Goal: Information Seeking & Learning: Learn about a topic

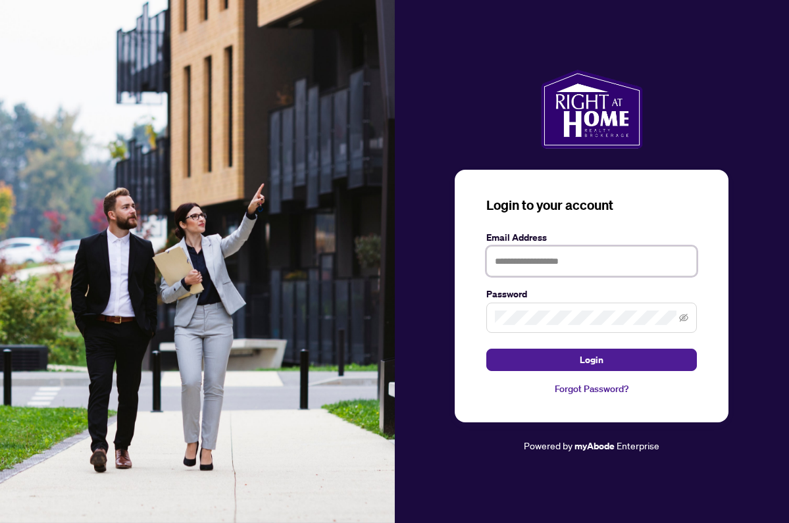
type input "**********"
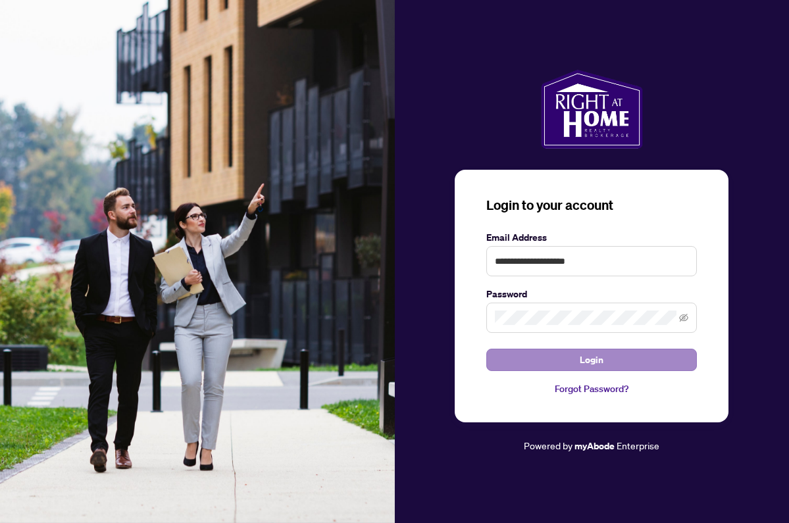
click at [532, 358] on button "Login" at bounding box center [591, 360] width 211 height 22
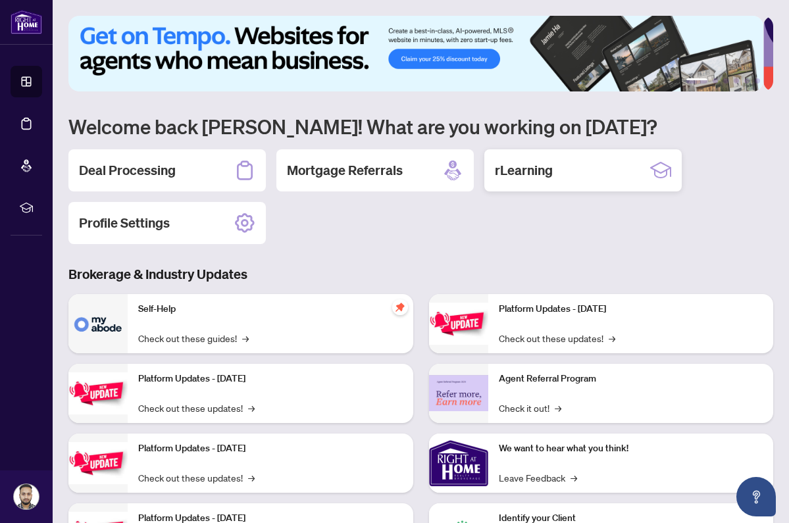
click at [522, 168] on h2 "rLearning" at bounding box center [524, 170] width 58 height 18
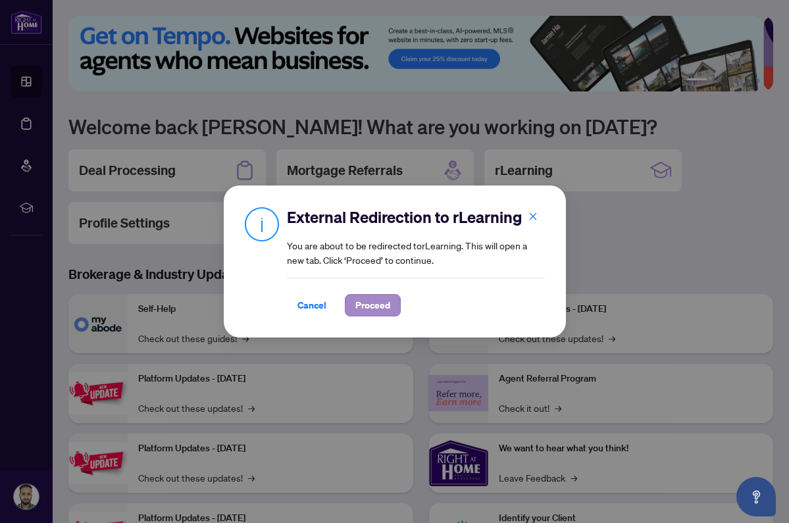
click at [356, 305] on span "Proceed" at bounding box center [372, 305] width 35 height 21
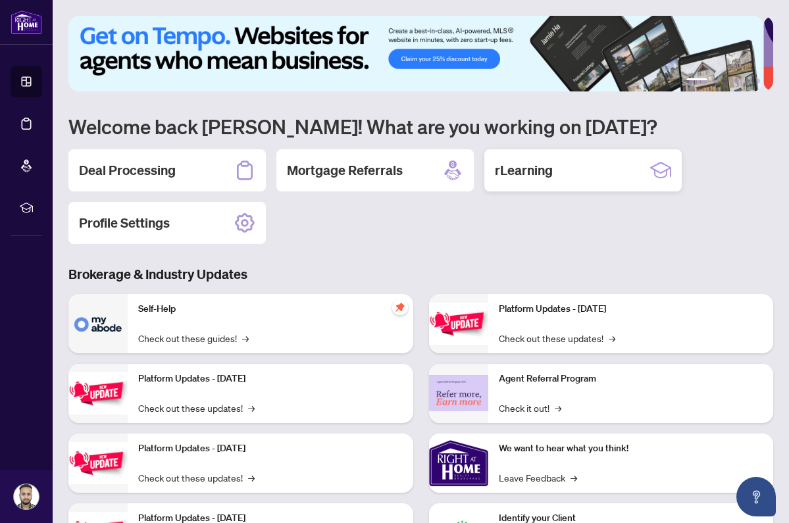
click at [560, 174] on div "rLearning" at bounding box center [582, 170] width 197 height 42
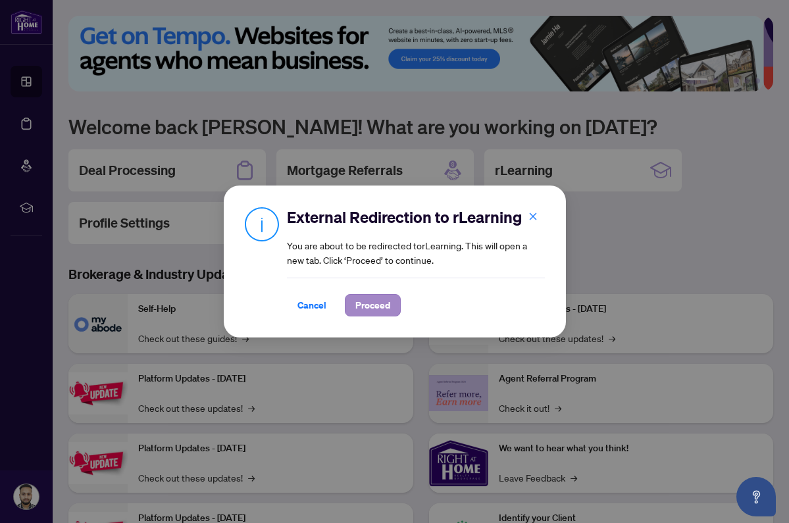
click at [393, 305] on button "Proceed" at bounding box center [373, 305] width 56 height 22
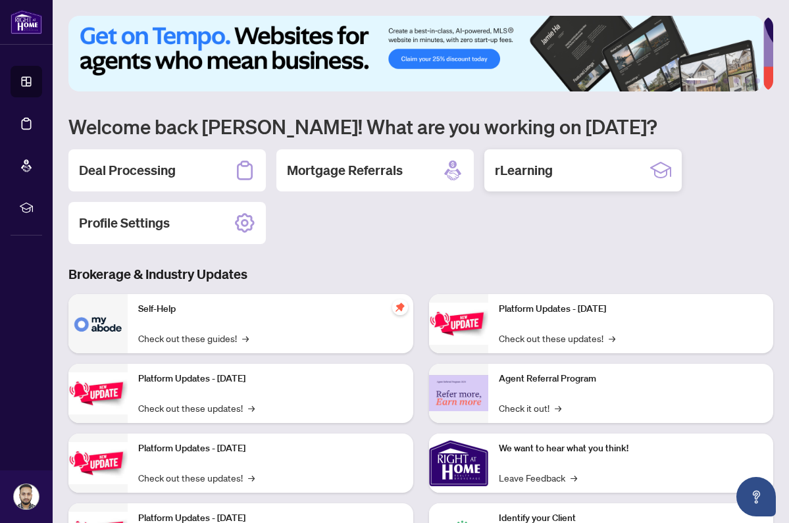
click at [553, 170] on h2 "rLearning" at bounding box center [524, 170] width 58 height 18
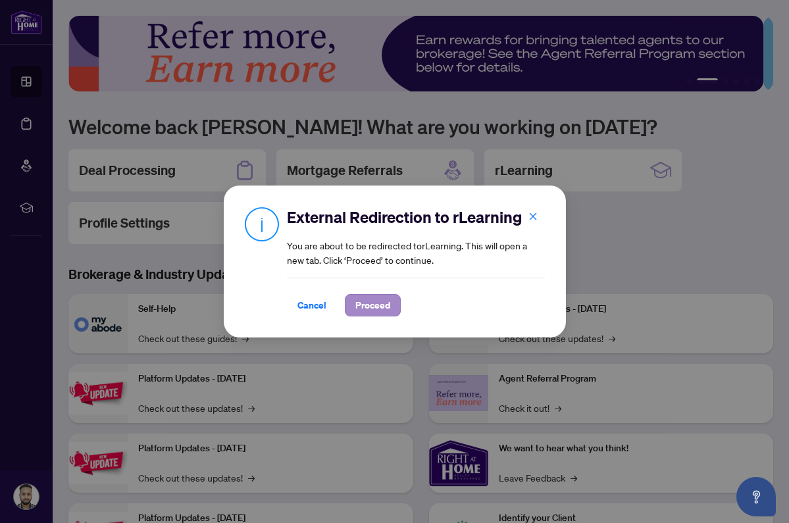
click at [355, 307] on span "Proceed" at bounding box center [372, 305] width 35 height 21
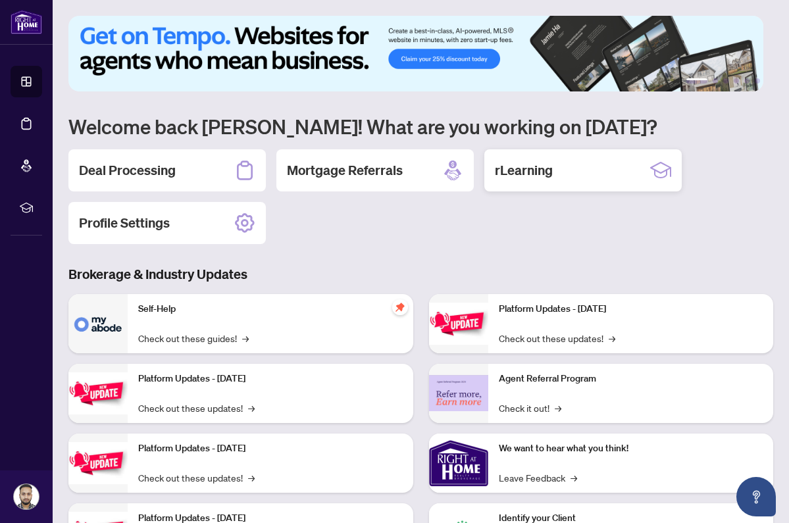
click at [566, 180] on div "rLearning" at bounding box center [582, 170] width 197 height 42
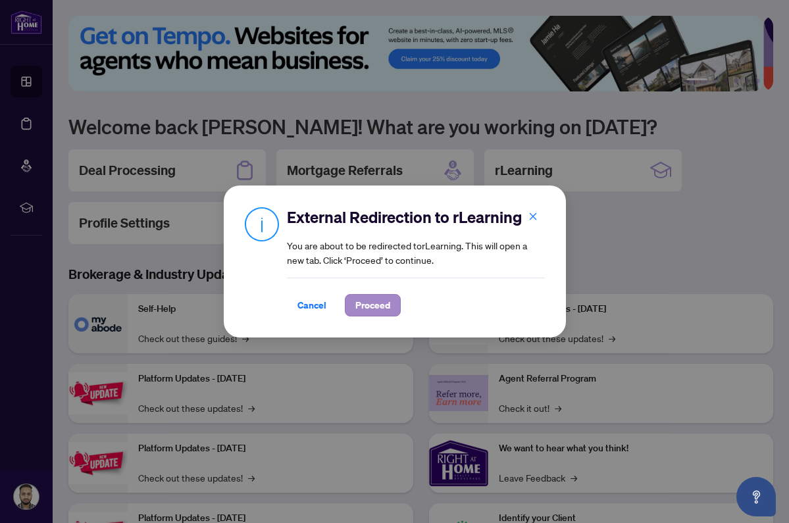
click at [373, 314] on span "Proceed" at bounding box center [372, 305] width 35 height 21
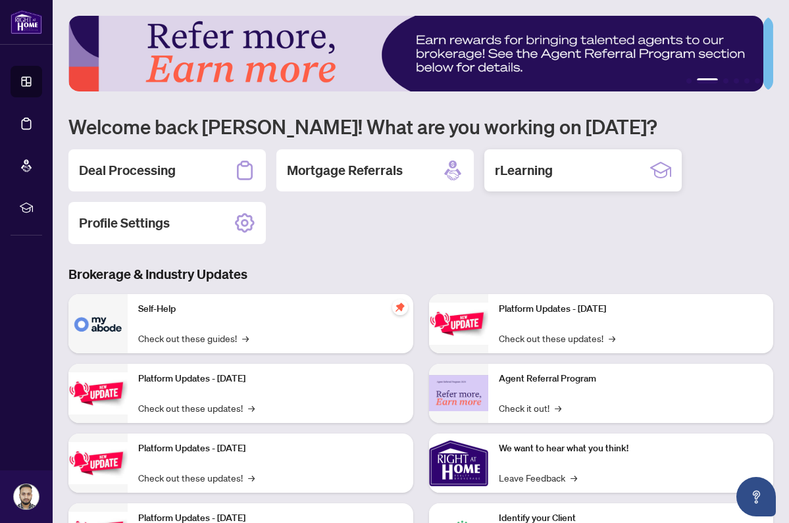
click at [518, 175] on h2 "rLearning" at bounding box center [524, 170] width 58 height 18
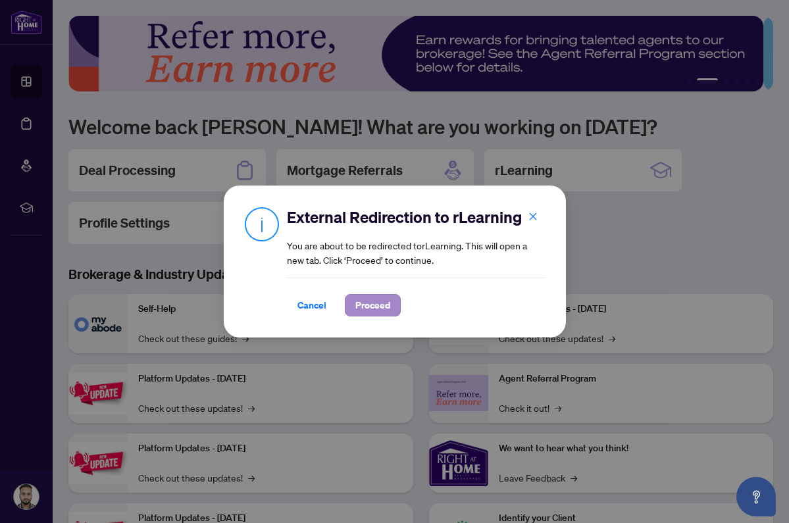
click at [376, 301] on span "Proceed" at bounding box center [372, 305] width 35 height 21
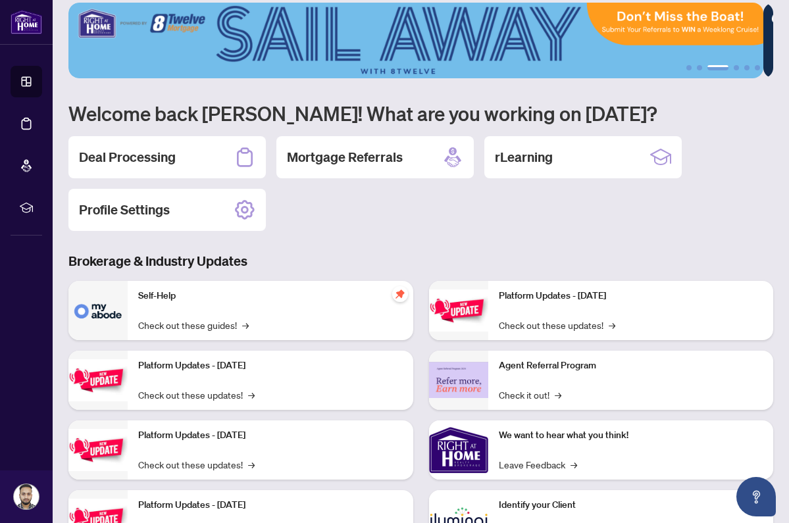
scroll to position [74, 0]
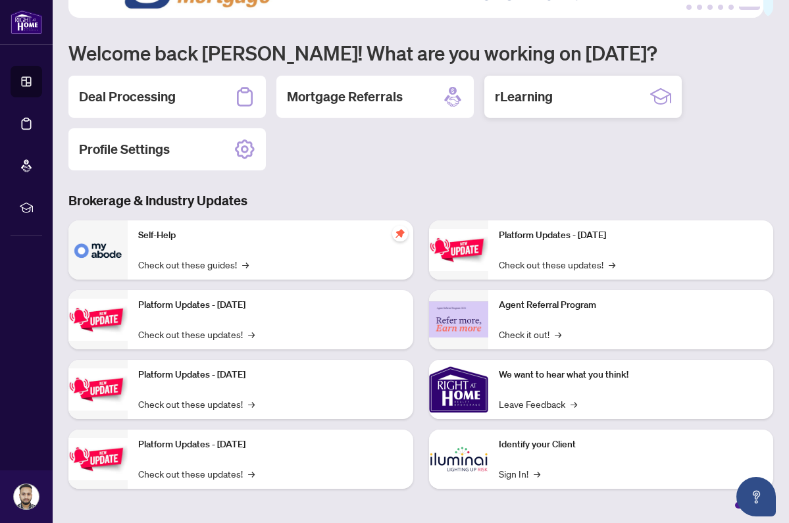
click at [554, 109] on div "rLearning" at bounding box center [582, 97] width 197 height 42
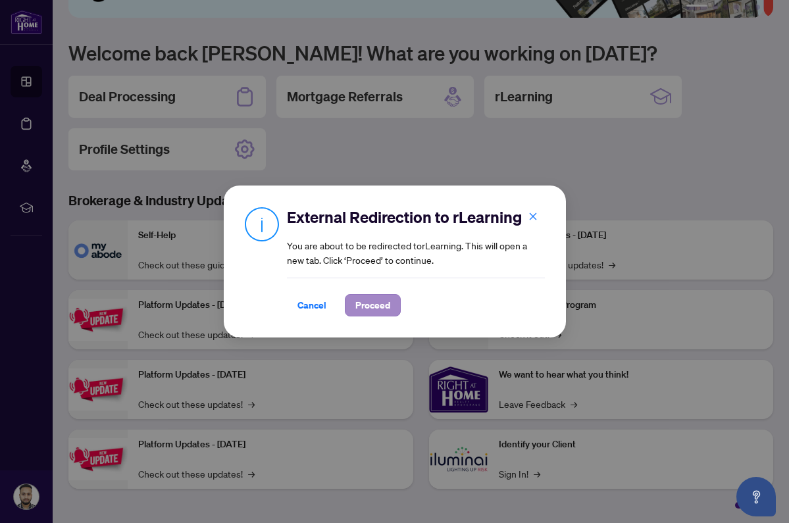
click at [390, 300] on button "Proceed" at bounding box center [373, 305] width 56 height 22
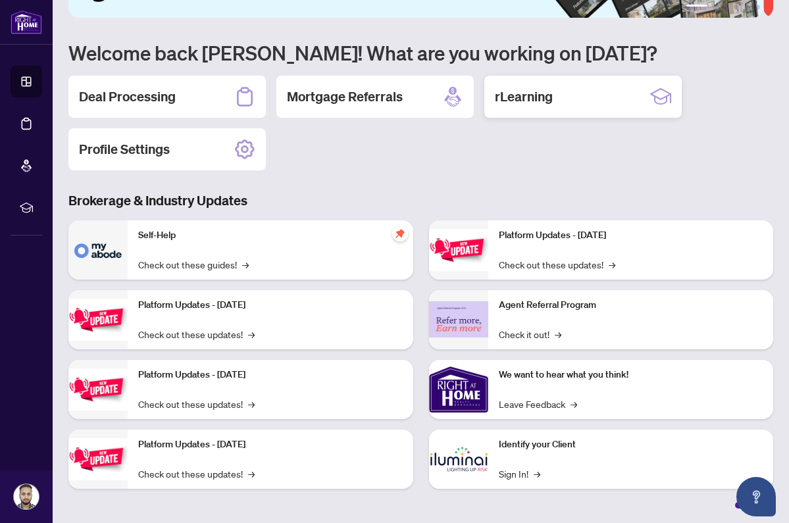
click at [542, 107] on div "rLearning" at bounding box center [582, 97] width 197 height 42
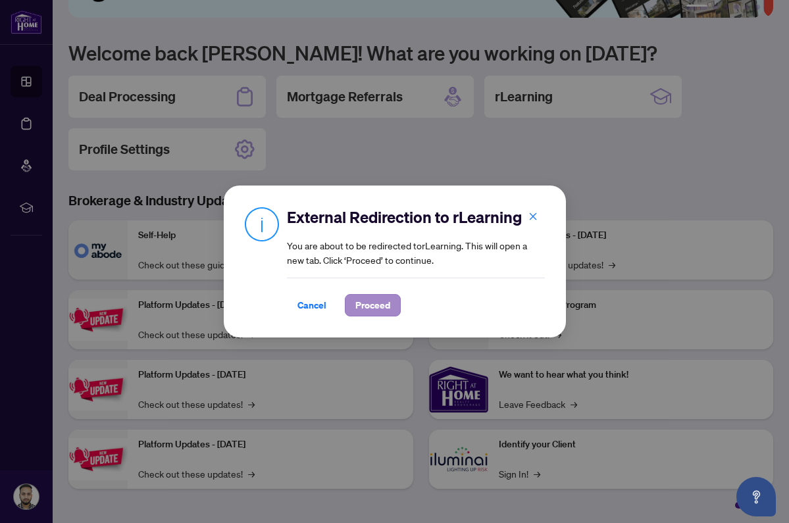
click at [378, 301] on span "Proceed" at bounding box center [372, 305] width 35 height 21
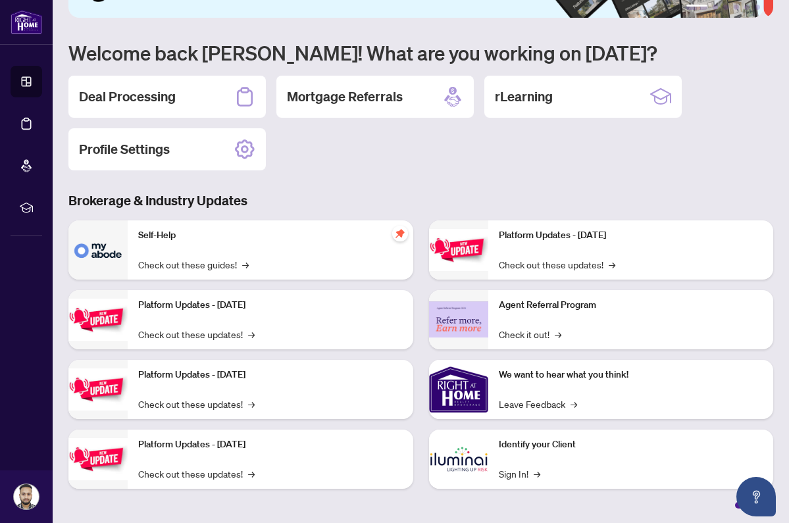
click at [548, 70] on div "1 2 3 4 5 6 Welcome back [PERSON_NAME]! What are you working on [DATE]? Deal Pr…" at bounding box center [420, 225] width 705 height 566
click at [551, 95] on h2 "rLearning" at bounding box center [524, 97] width 58 height 18
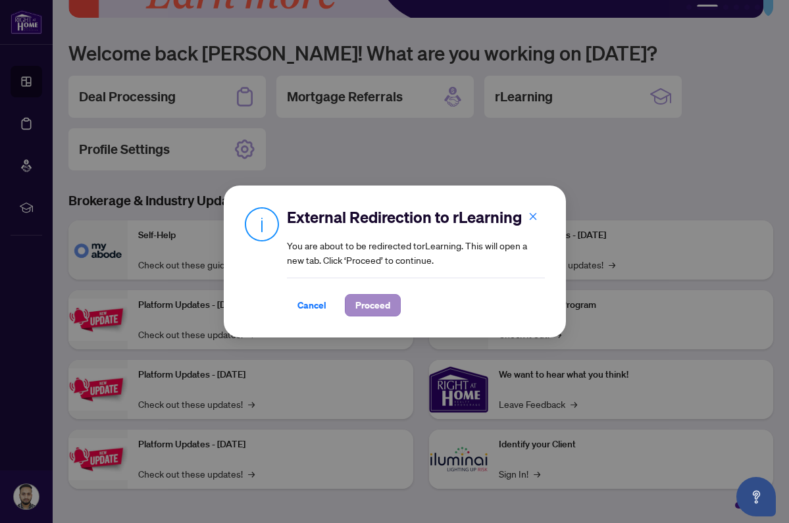
click at [376, 312] on span "Proceed" at bounding box center [372, 305] width 35 height 21
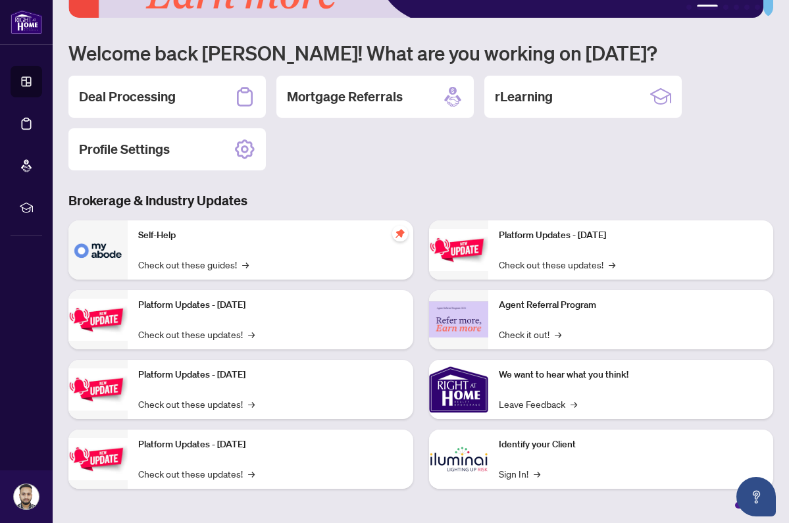
click at [578, 319] on div "Agent Referral Program Check it out! →" at bounding box center [631, 319] width 286 height 59
click at [507, 335] on link "Check it out! →" at bounding box center [530, 334] width 63 height 14
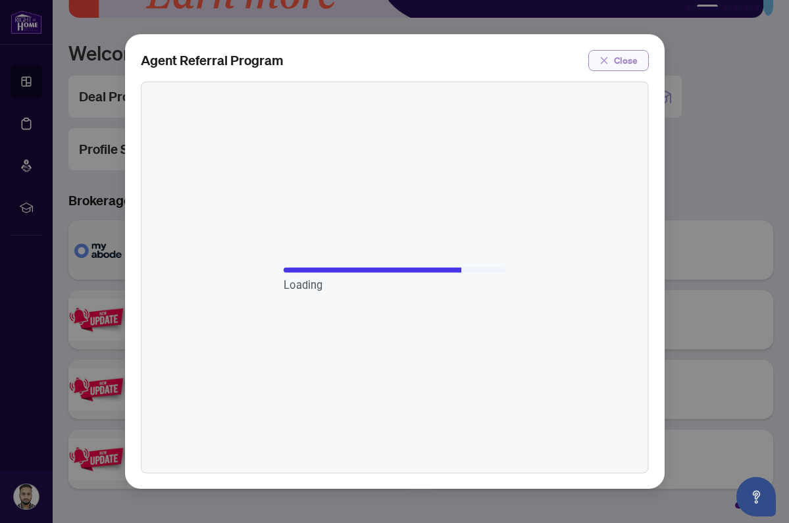
click at [628, 58] on span "Close" at bounding box center [626, 60] width 24 height 21
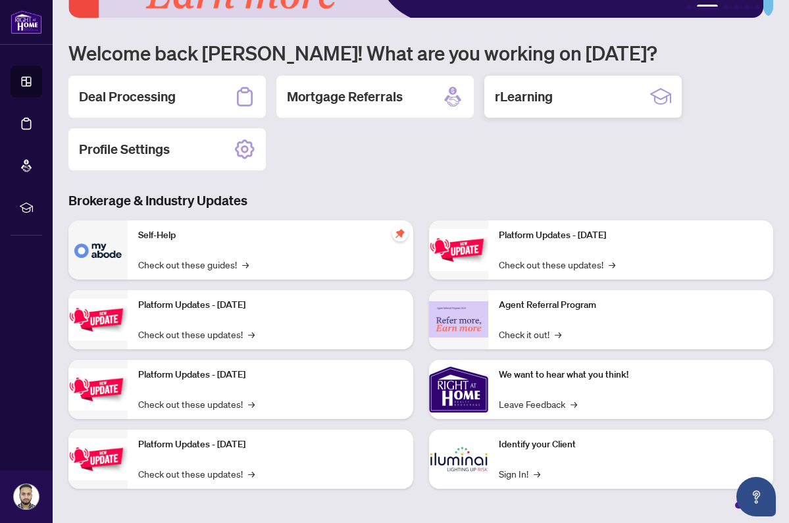
click at [541, 101] on h2 "rLearning" at bounding box center [524, 97] width 58 height 18
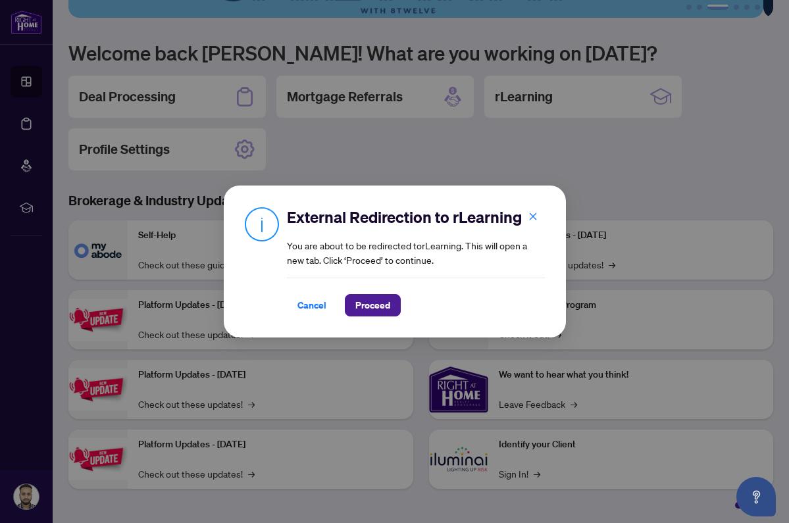
click at [557, 97] on div "External Redirection to rLearning You are about to be redirected to rLearning .…" at bounding box center [394, 261] width 789 height 523
click at [304, 304] on span "Cancel" at bounding box center [311, 305] width 29 height 21
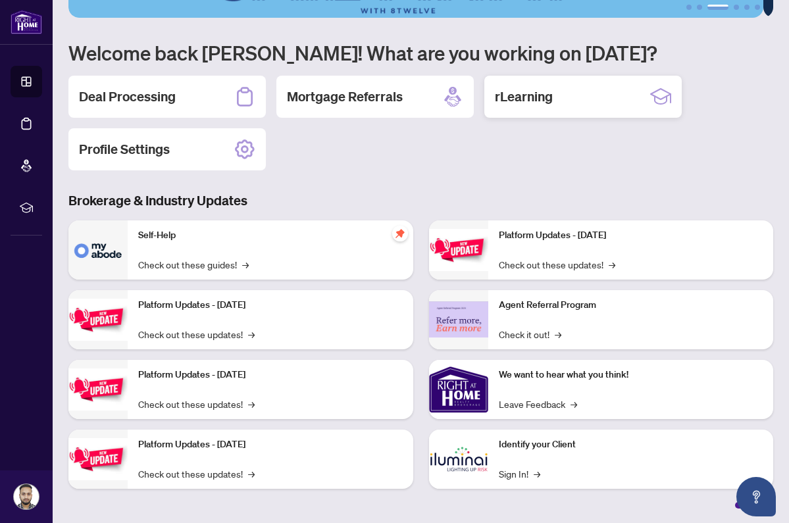
click at [530, 88] on h2 "rLearning" at bounding box center [524, 97] width 58 height 18
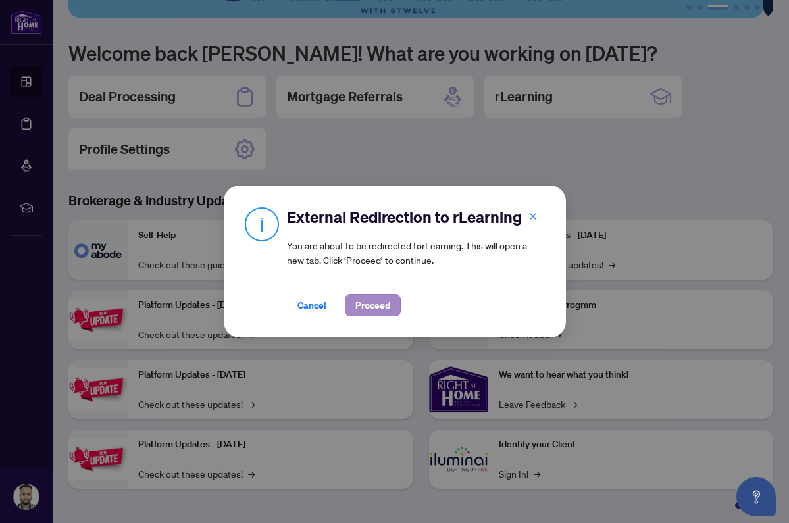
click at [366, 311] on span "Proceed" at bounding box center [372, 305] width 35 height 21
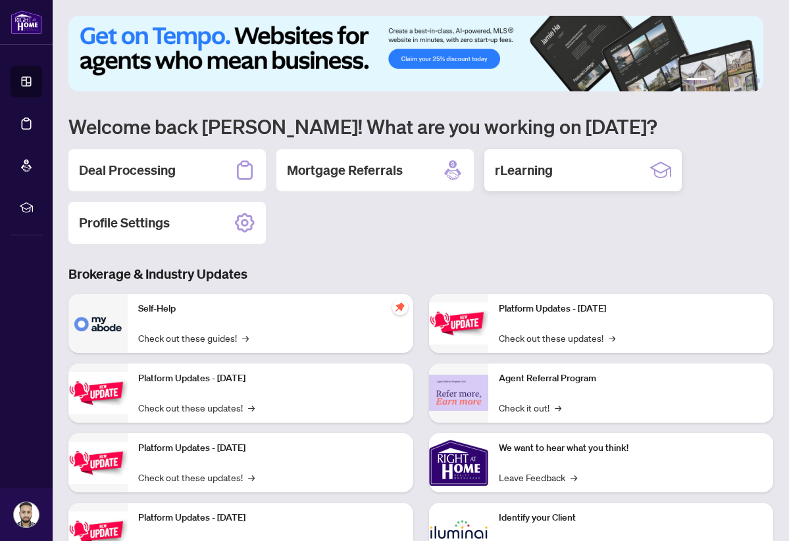
click at [540, 174] on h2 "rLearning" at bounding box center [524, 170] width 58 height 18
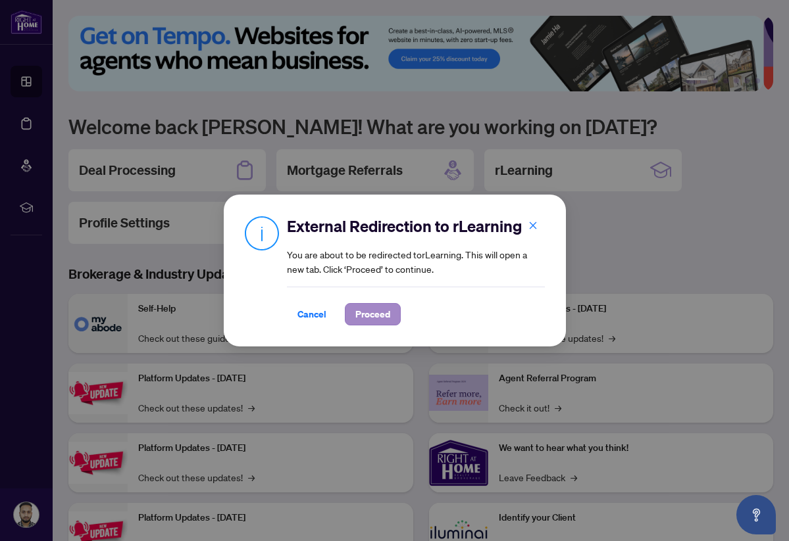
click at [384, 313] on span "Proceed" at bounding box center [372, 314] width 35 height 21
